Goal: Information Seeking & Learning: Learn about a topic

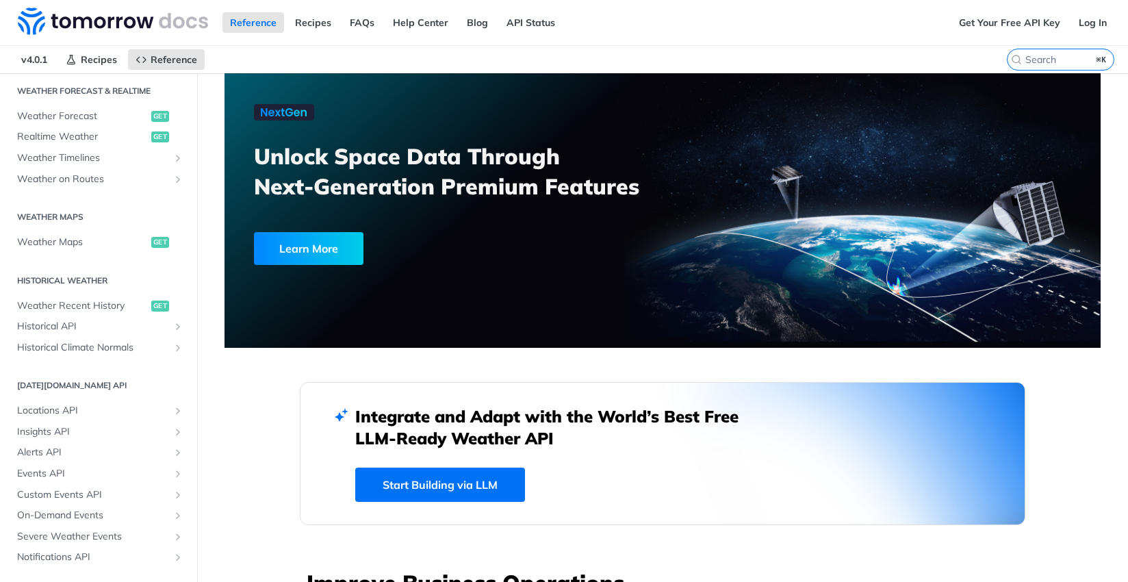
scroll to position [327, 0]
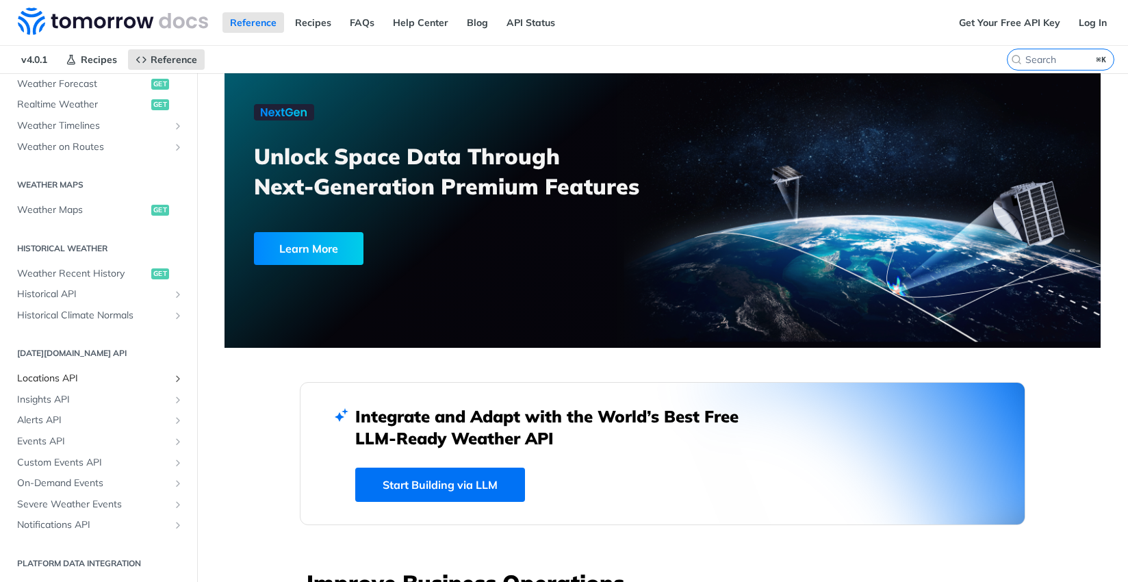
click at [73, 376] on span "Locations API" at bounding box center [93, 379] width 152 height 14
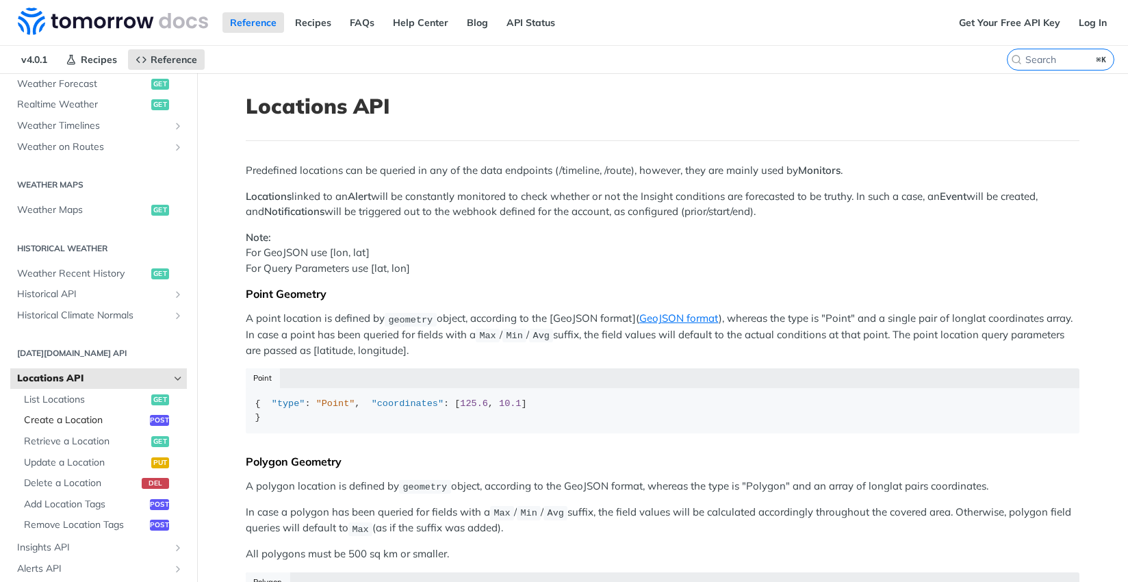
click at [65, 417] on span "Create a Location" at bounding box center [85, 420] width 122 height 14
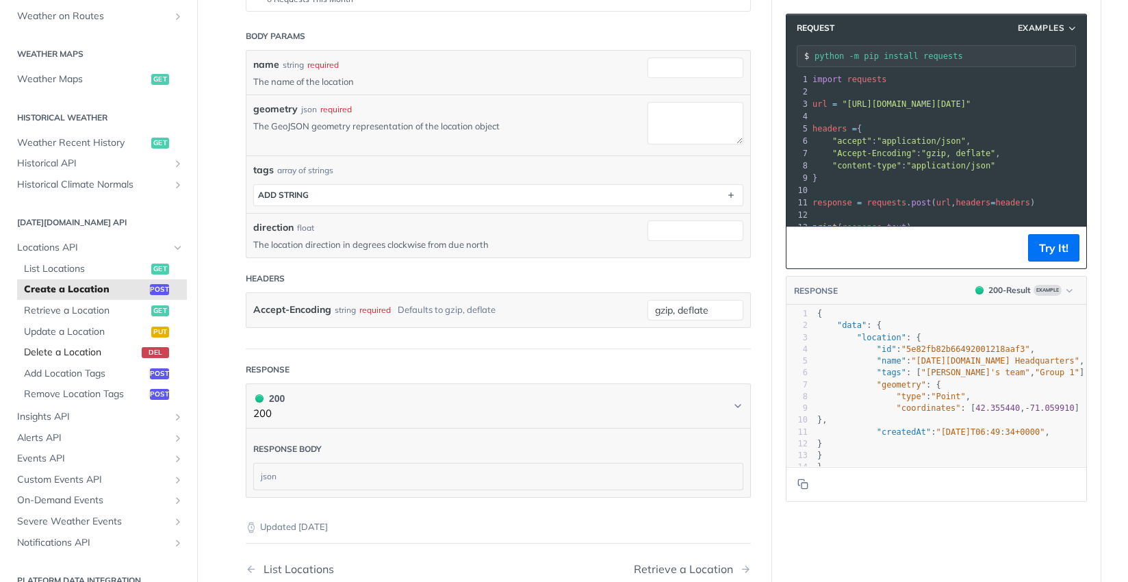
scroll to position [400, 0]
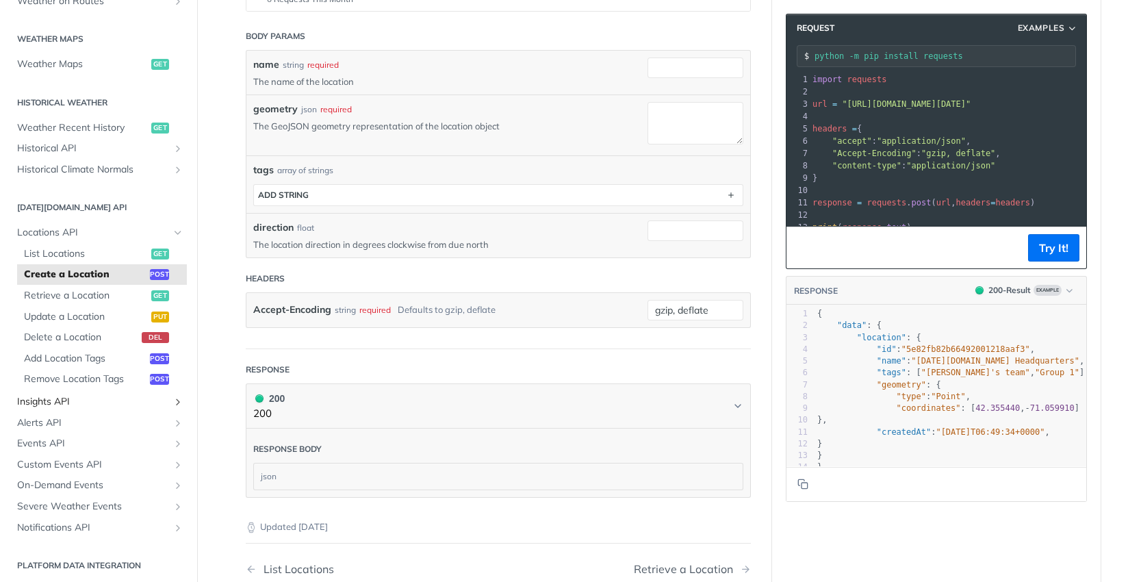
click at [70, 397] on span "Insights API" at bounding box center [93, 402] width 152 height 14
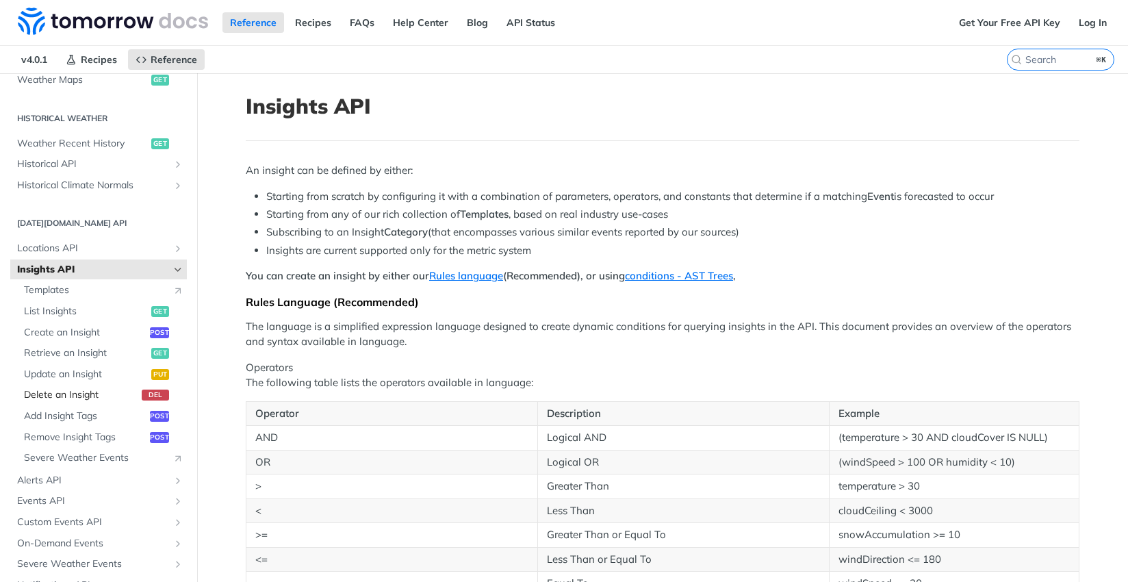
scroll to position [517, 0]
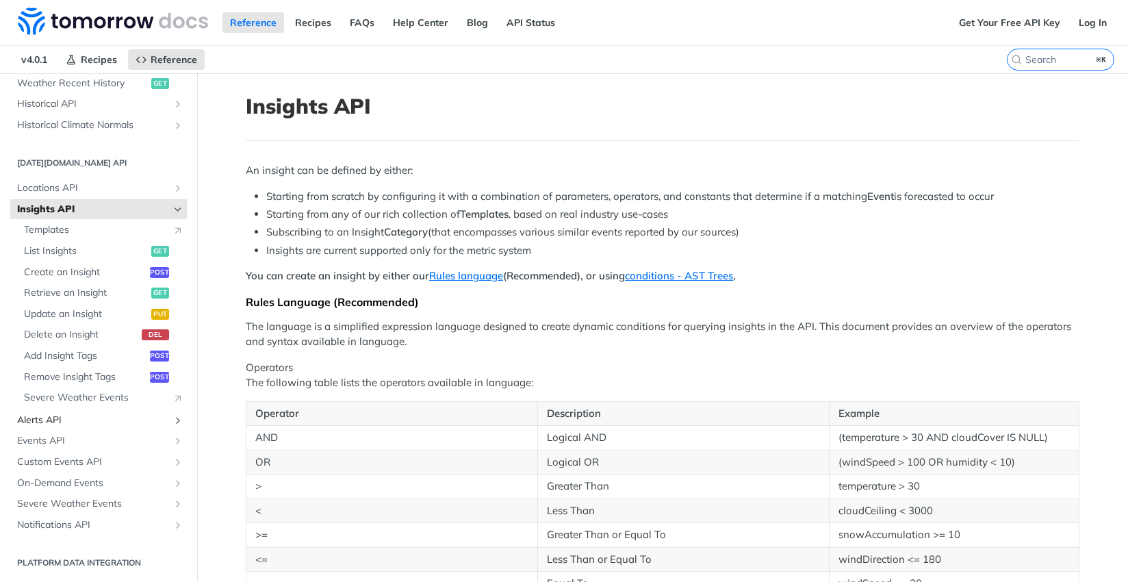
click at [65, 419] on span "Alerts API" at bounding box center [93, 420] width 152 height 14
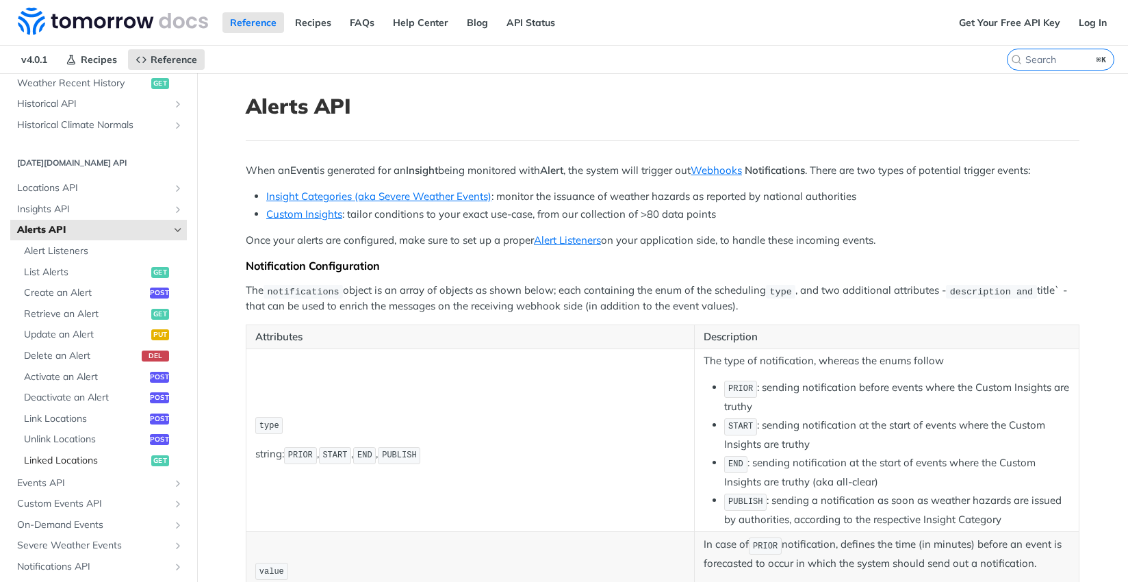
click at [69, 456] on span "Linked Locations" at bounding box center [86, 461] width 124 height 14
